Goal: Check status: Check status

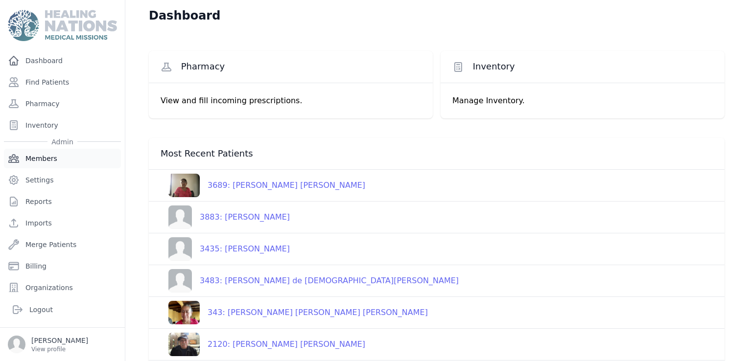
click at [37, 157] on link "Members" at bounding box center [62, 159] width 117 height 20
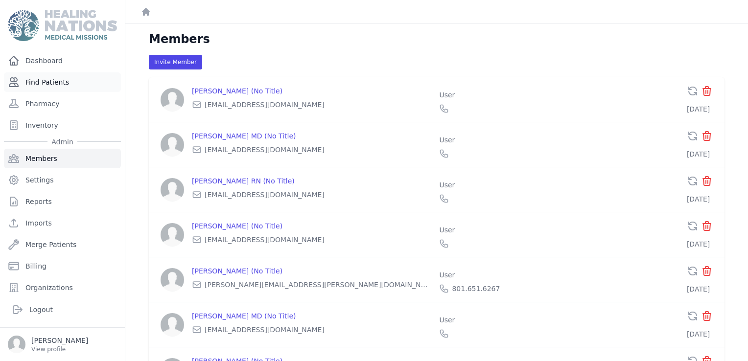
click at [44, 83] on link "Find Patients" at bounding box center [62, 82] width 117 height 20
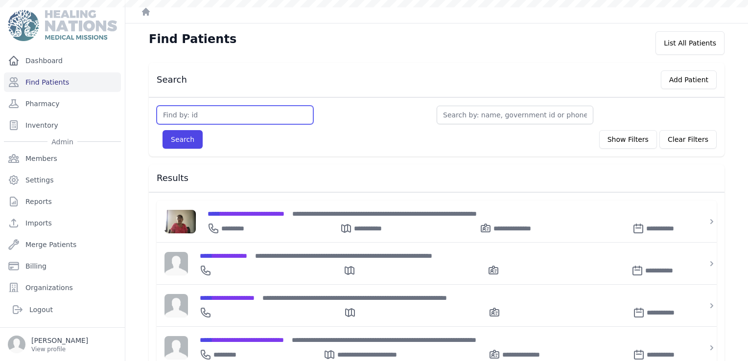
click at [168, 117] on input "text" at bounding box center [235, 115] width 157 height 19
type input "3727"
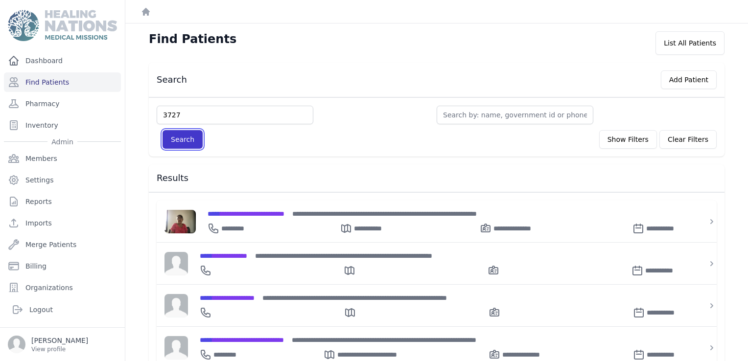
click at [192, 137] on button "Search" at bounding box center [183, 139] width 40 height 19
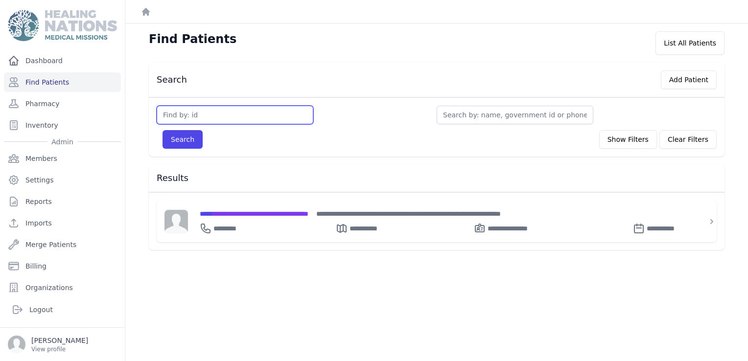
click at [197, 120] on input "text" at bounding box center [235, 115] width 157 height 19
type input "3376"
click at [163, 130] on button "Search" at bounding box center [183, 139] width 40 height 19
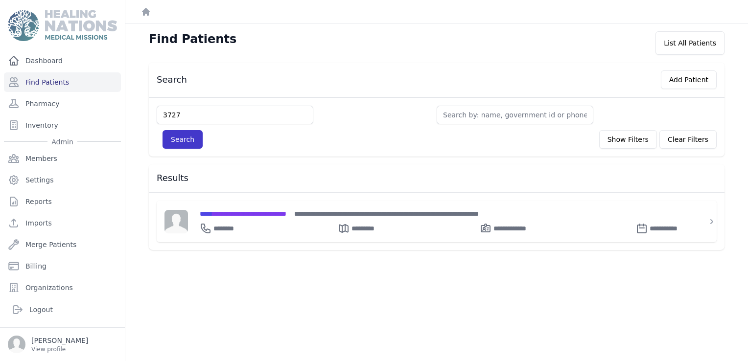
type input "3727"
click at [163, 130] on button "Search" at bounding box center [183, 139] width 40 height 19
